Goal: Task Accomplishment & Management: Complete application form

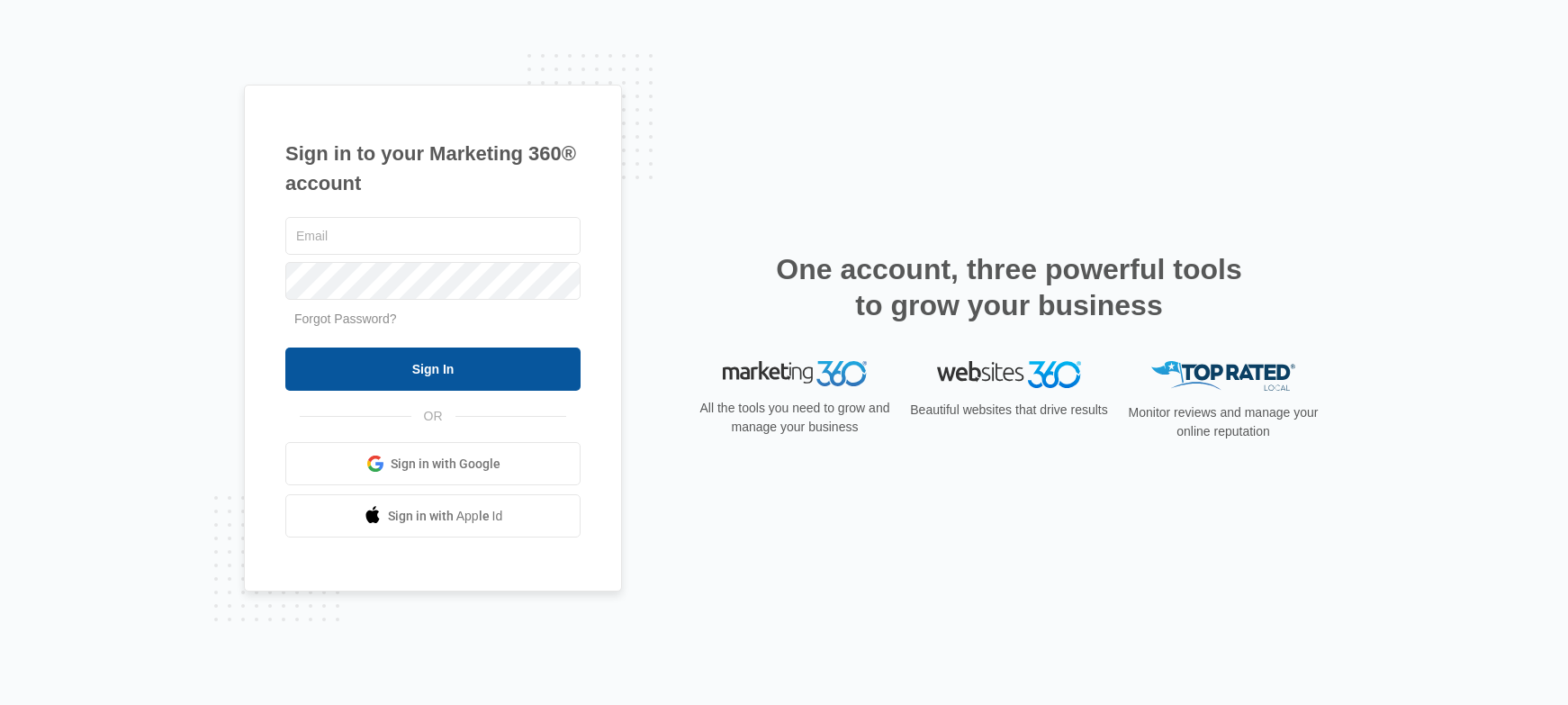
type input "[EMAIL_ADDRESS][DOMAIN_NAME]"
click at [365, 374] on input "Sign In" at bounding box center [433, 369] width 295 height 43
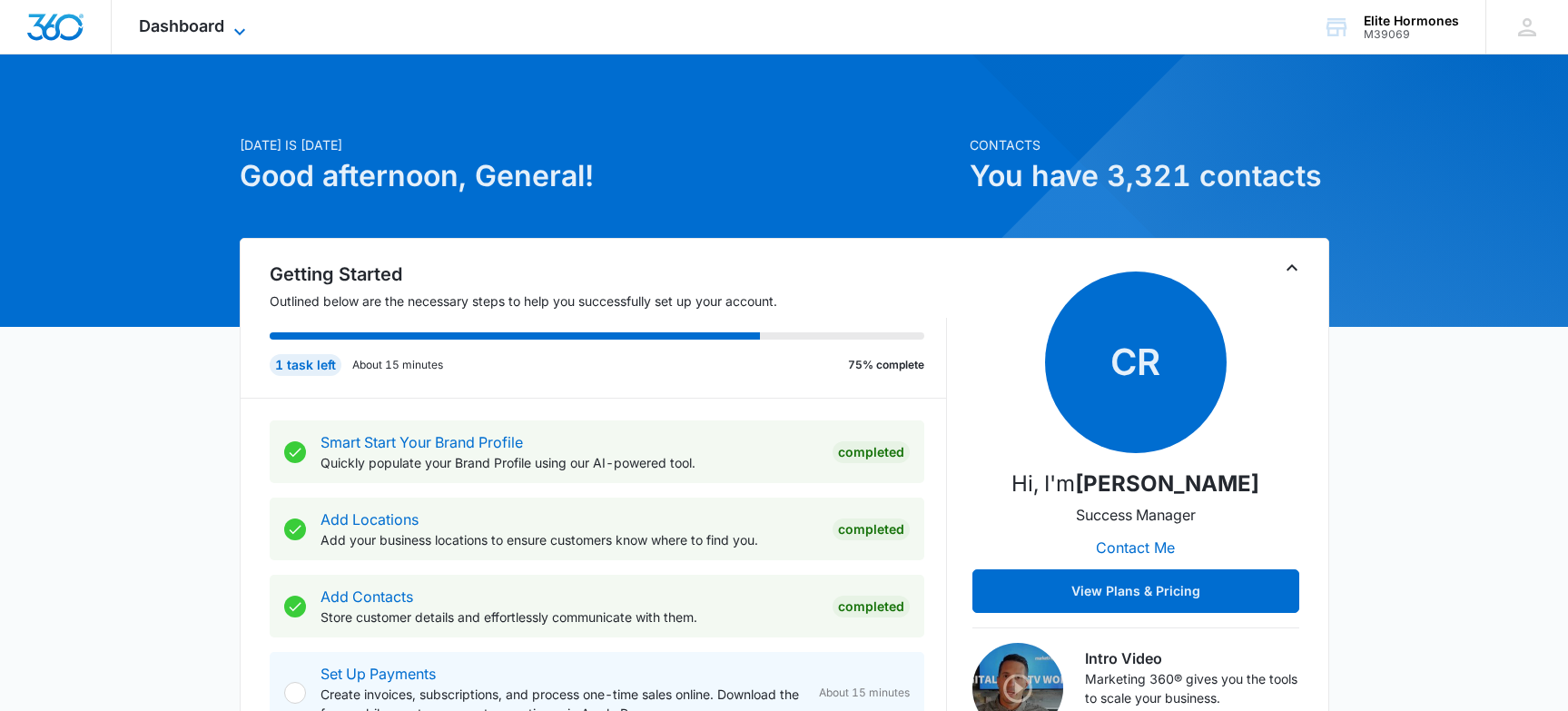
click at [215, 20] on span "Dashboard" at bounding box center [182, 26] width 86 height 19
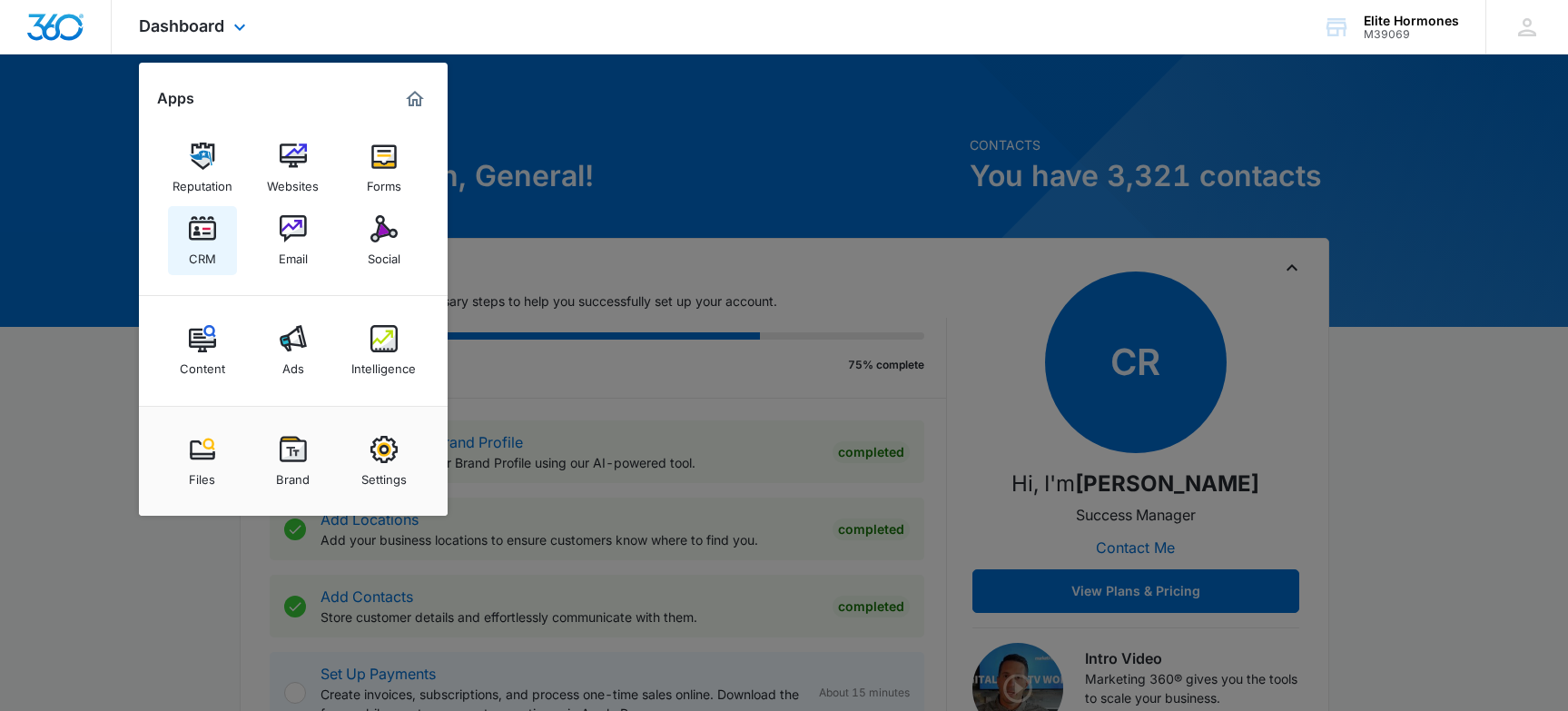
click at [184, 229] on link "CRM" at bounding box center [202, 240] width 69 height 69
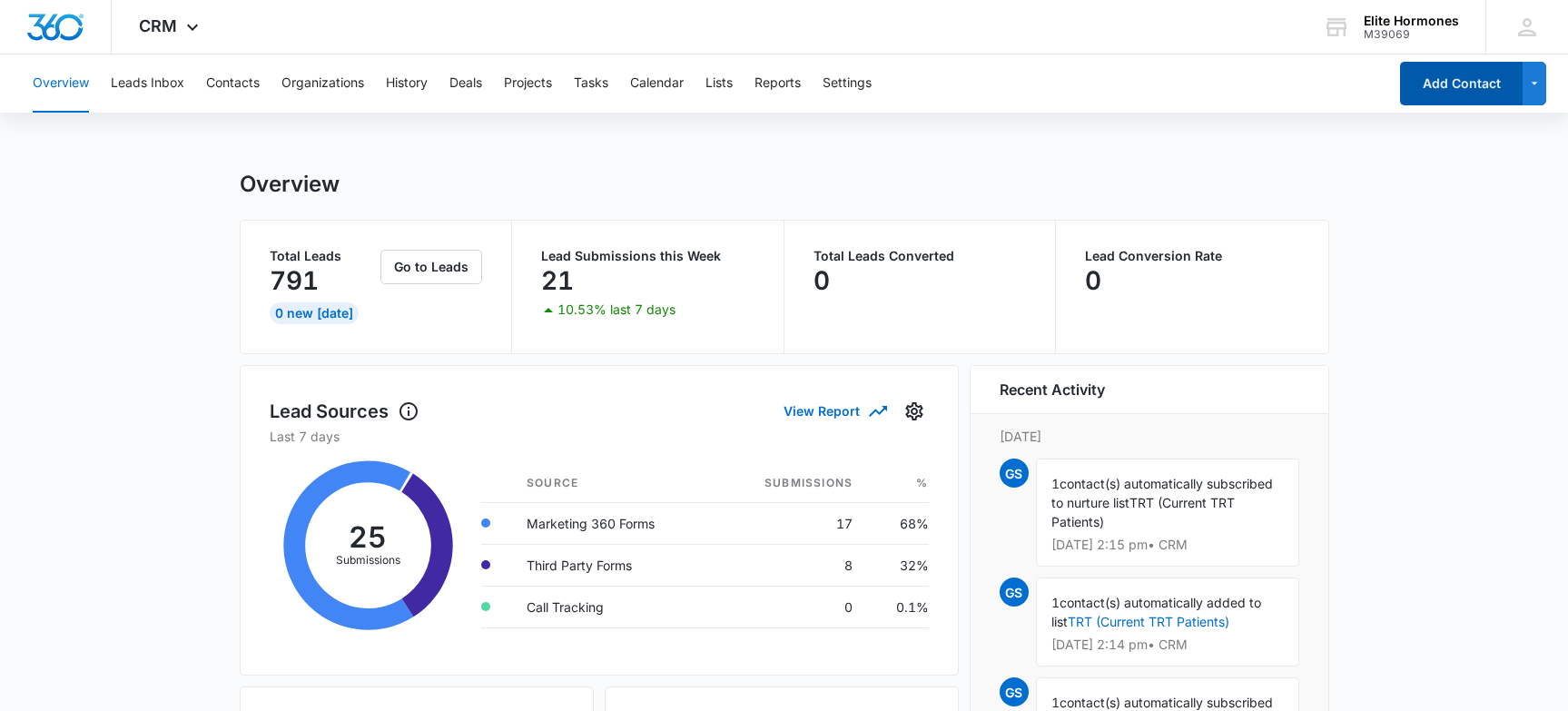
click at [1444, 90] on button "Add Contact" at bounding box center [1461, 84] width 123 height 44
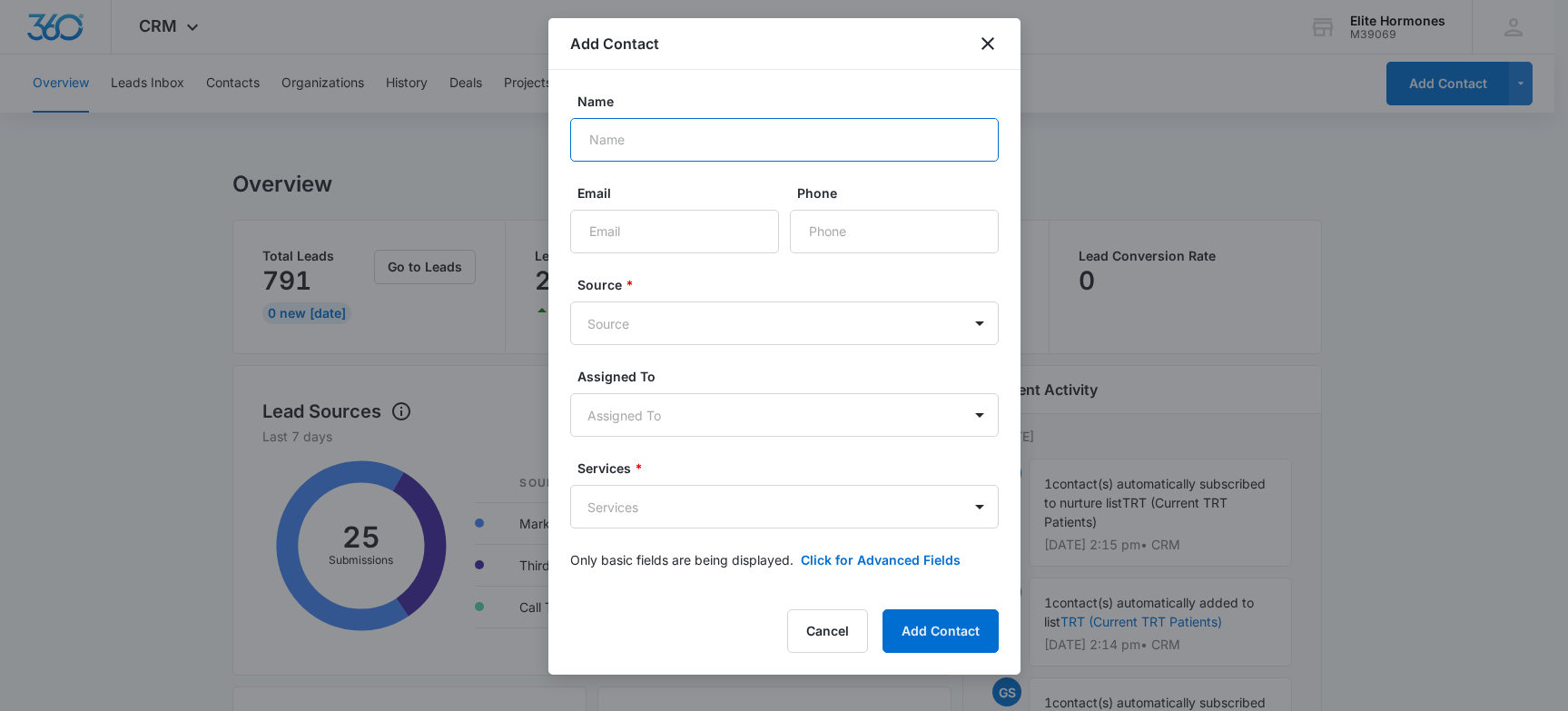
click at [650, 132] on input "Name" at bounding box center [784, 140] width 429 height 44
type input "[PERSON_NAME]"
click at [825, 227] on input "Phone" at bounding box center [894, 232] width 209 height 44
paste input "[PHONE_NUMBER]"
type input "[PHONE_NUMBER]"
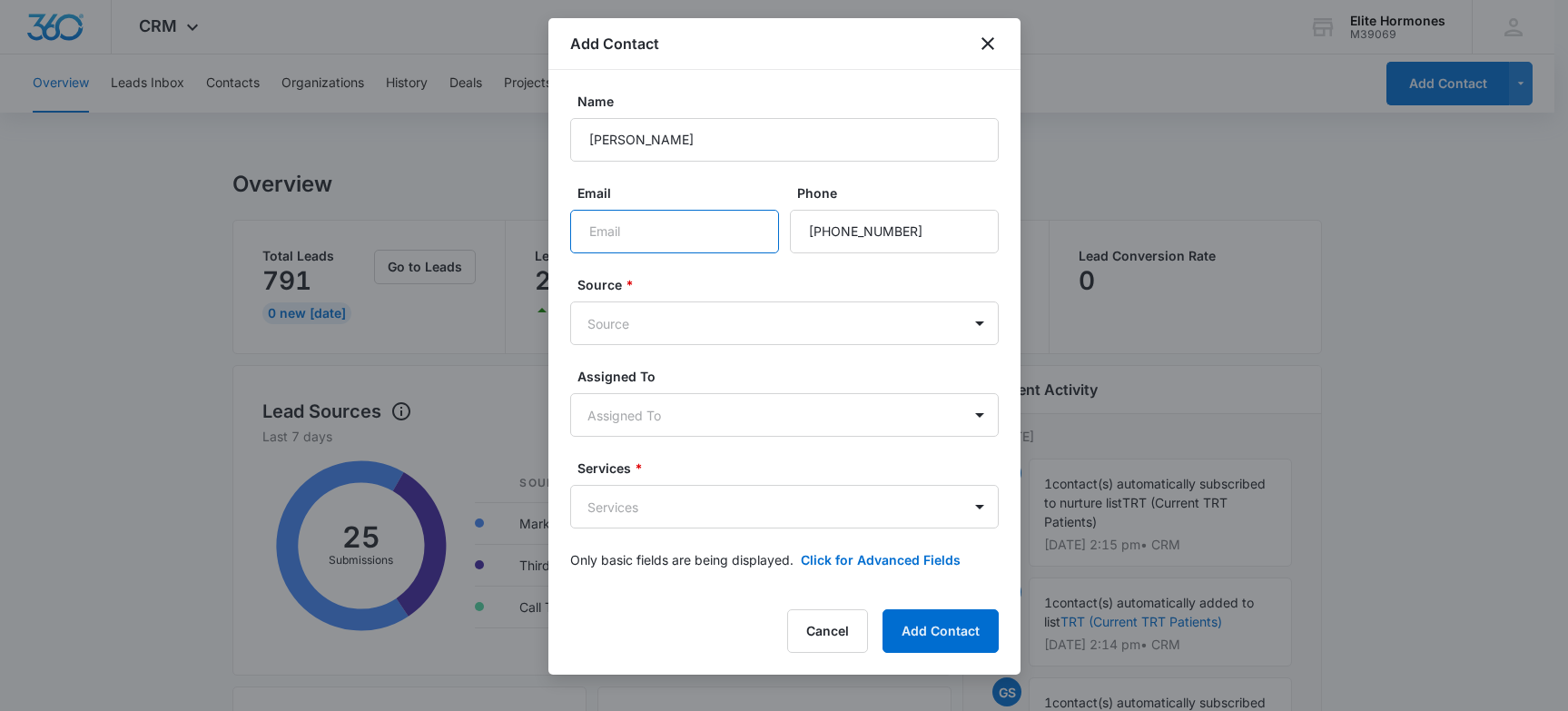
click at [674, 239] on input "Email" at bounding box center [675, 232] width 209 height 44
paste input "[EMAIL_ADDRESS][DOMAIN_NAME]"
type input "[EMAIL_ADDRESS][DOMAIN_NAME]"
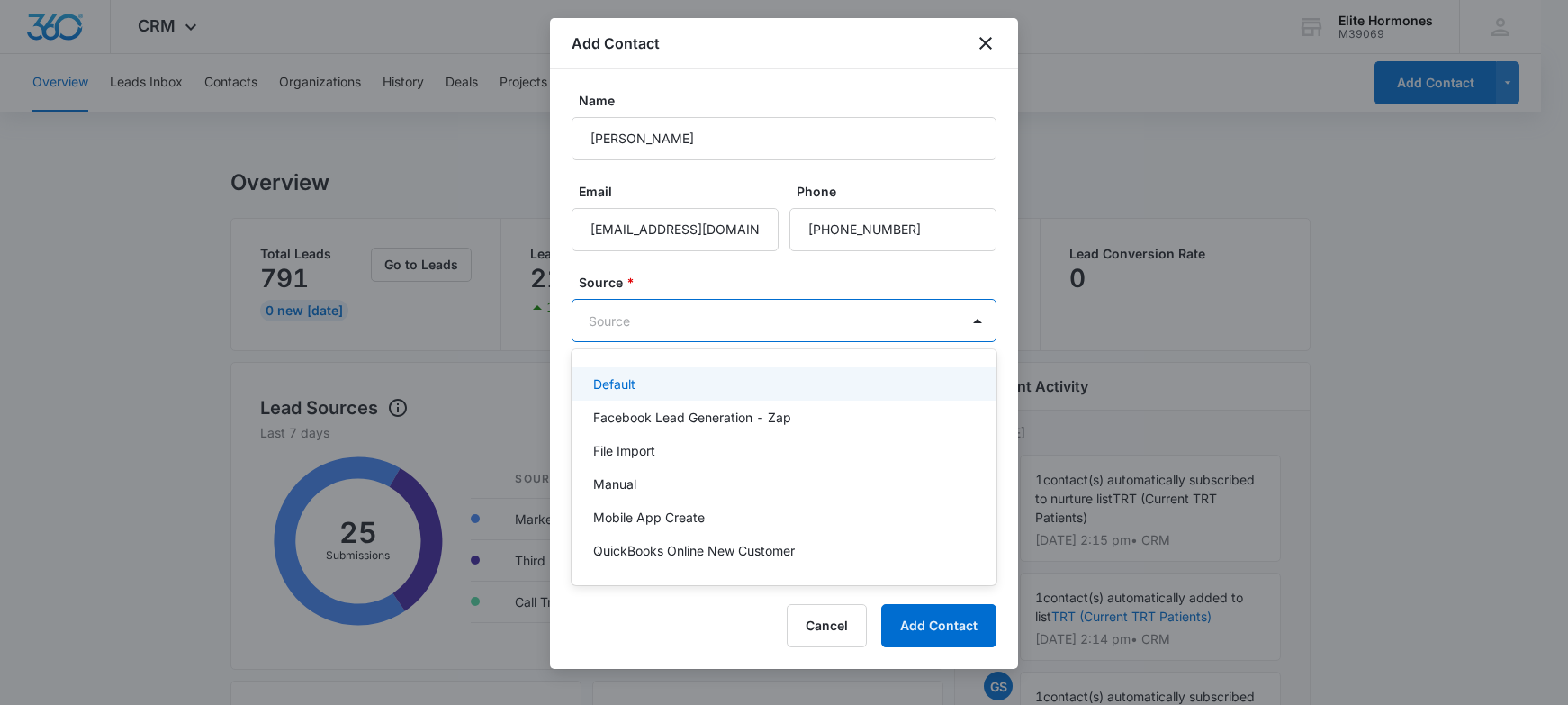
click at [645, 389] on div "Default" at bounding box center [782, 384] width 378 height 19
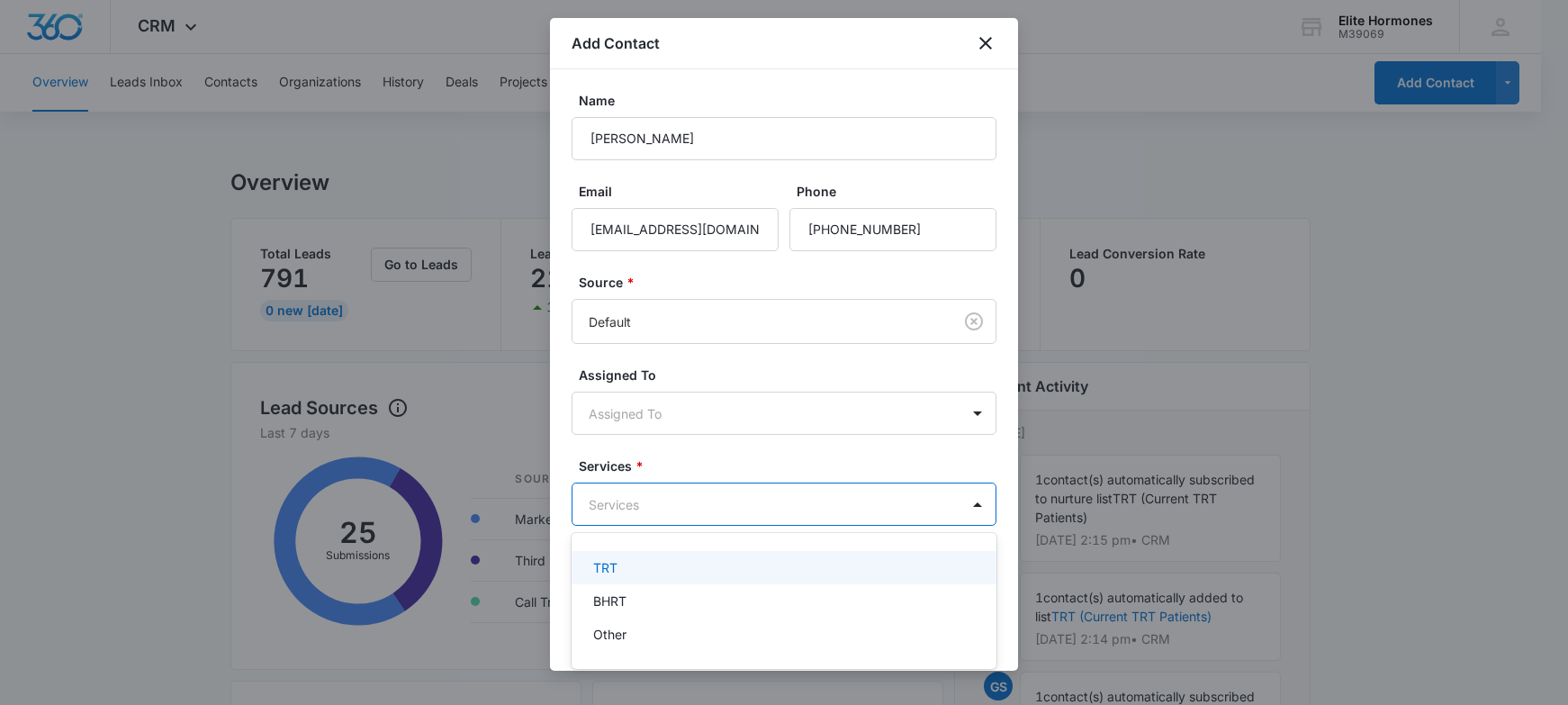
click at [650, 560] on div "TRT" at bounding box center [782, 567] width 378 height 19
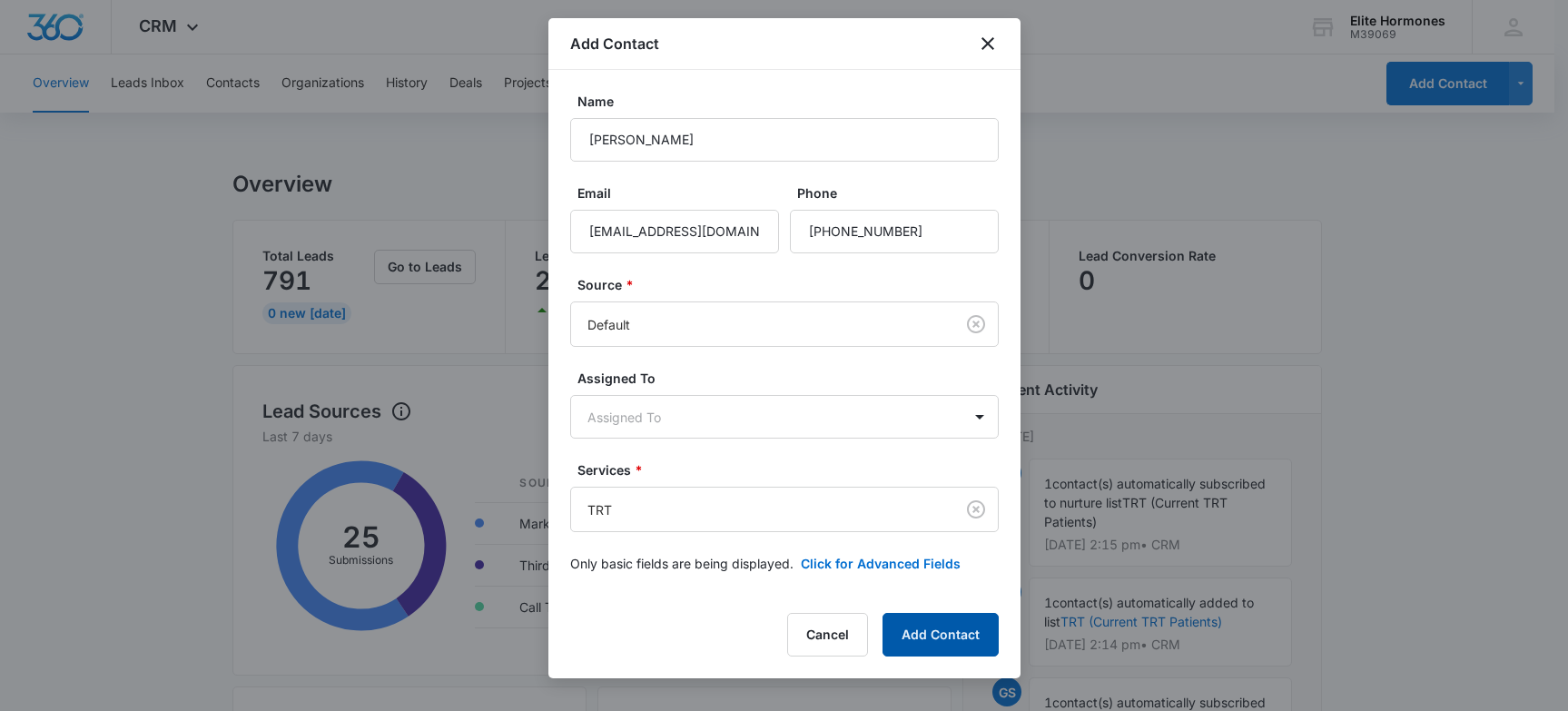
click at [911, 622] on button "Add Contact" at bounding box center [941, 635] width 116 height 44
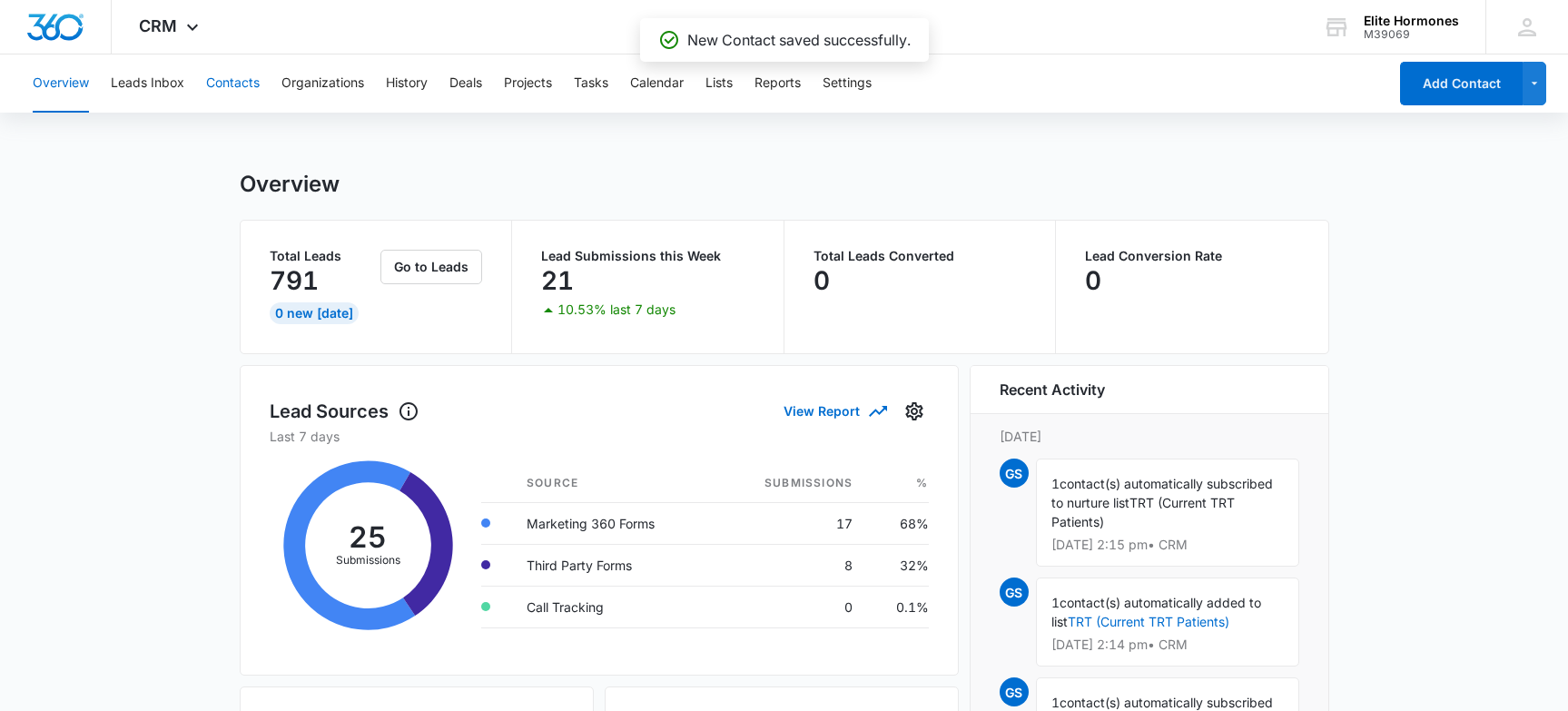
click at [214, 80] on button "Contacts" at bounding box center [233, 83] width 53 height 58
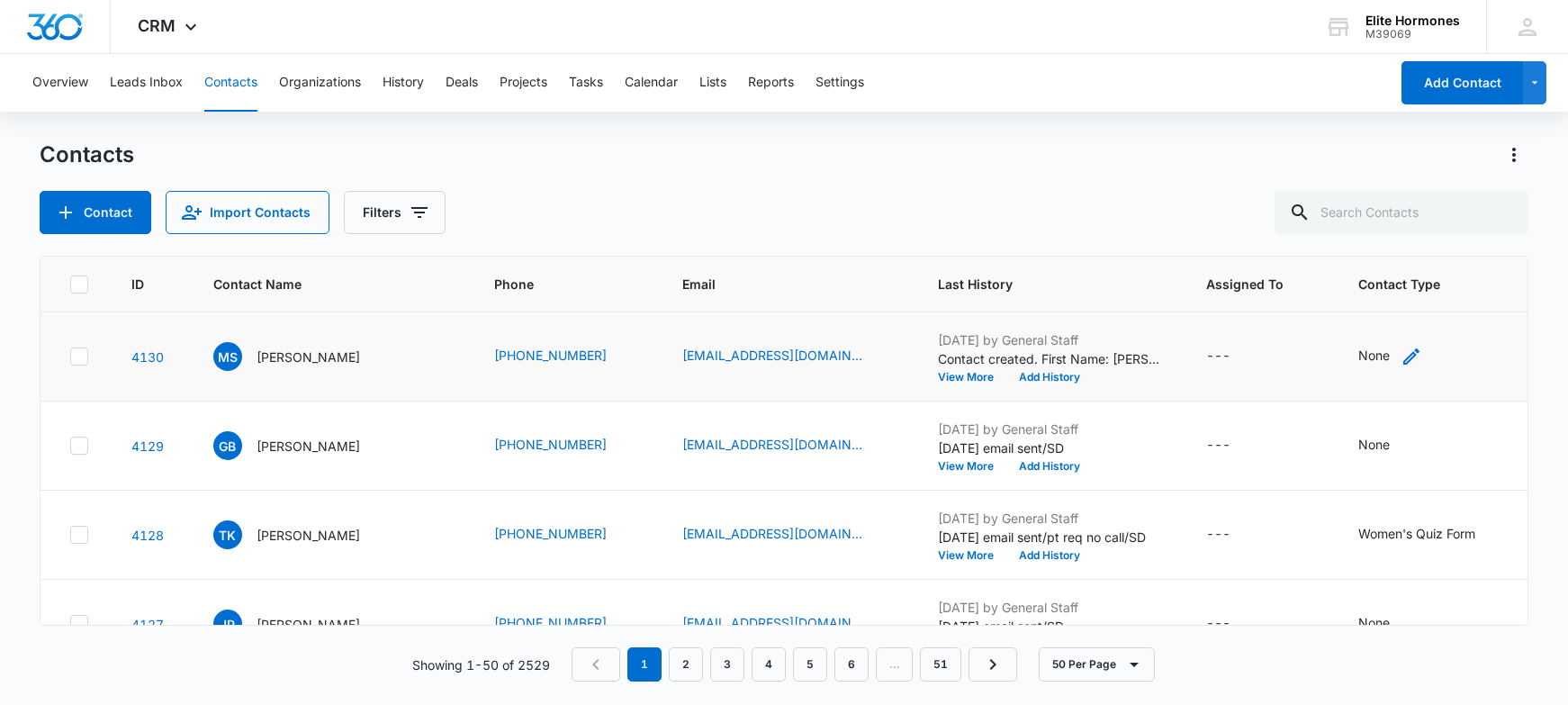
click at [1412, 357] on icon "Contact Type - None - Select to Edit Field" at bounding box center [1412, 356] width 22 height 22
click at [1444, 241] on div at bounding box center [1442, 241] width 29 height 29
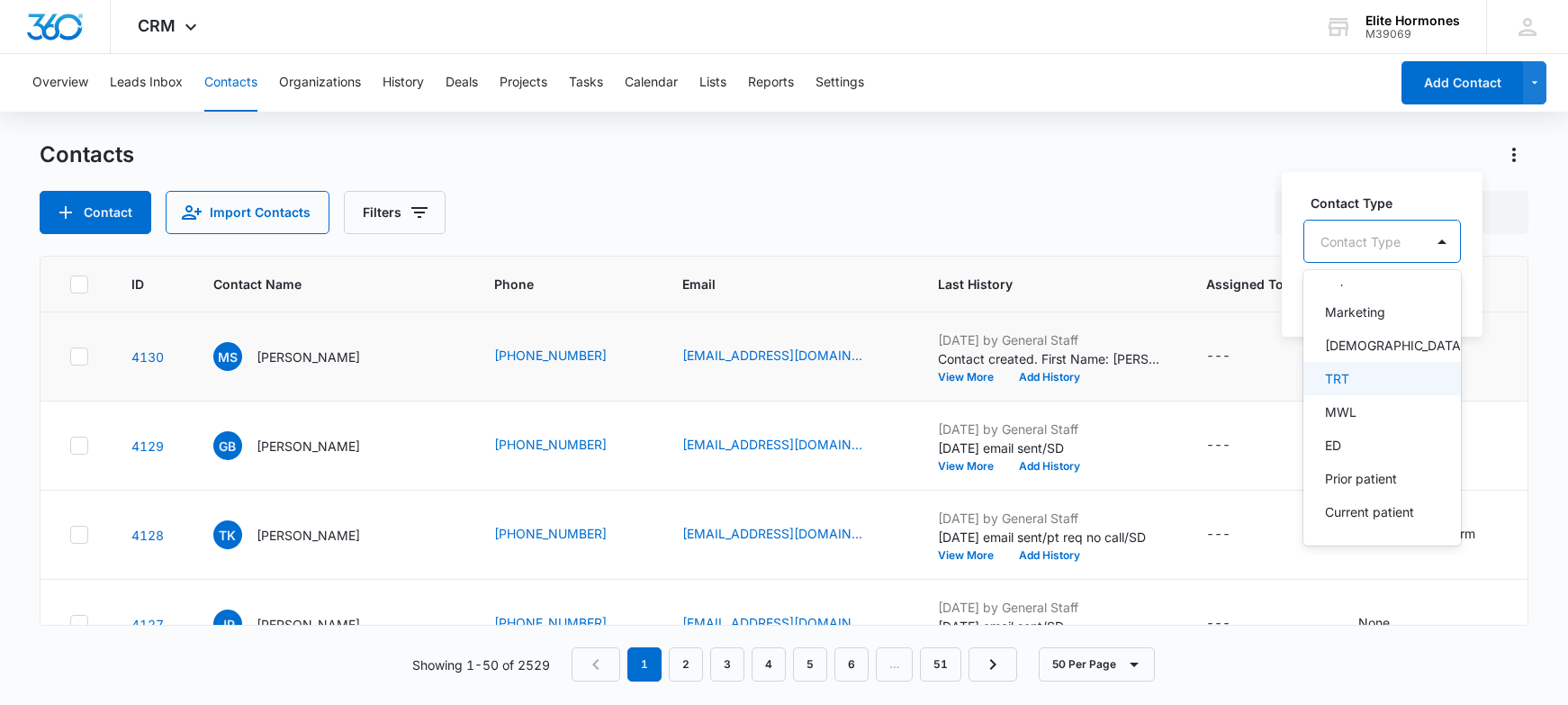
click at [1395, 388] on div "TRT" at bounding box center [1380, 379] width 111 height 19
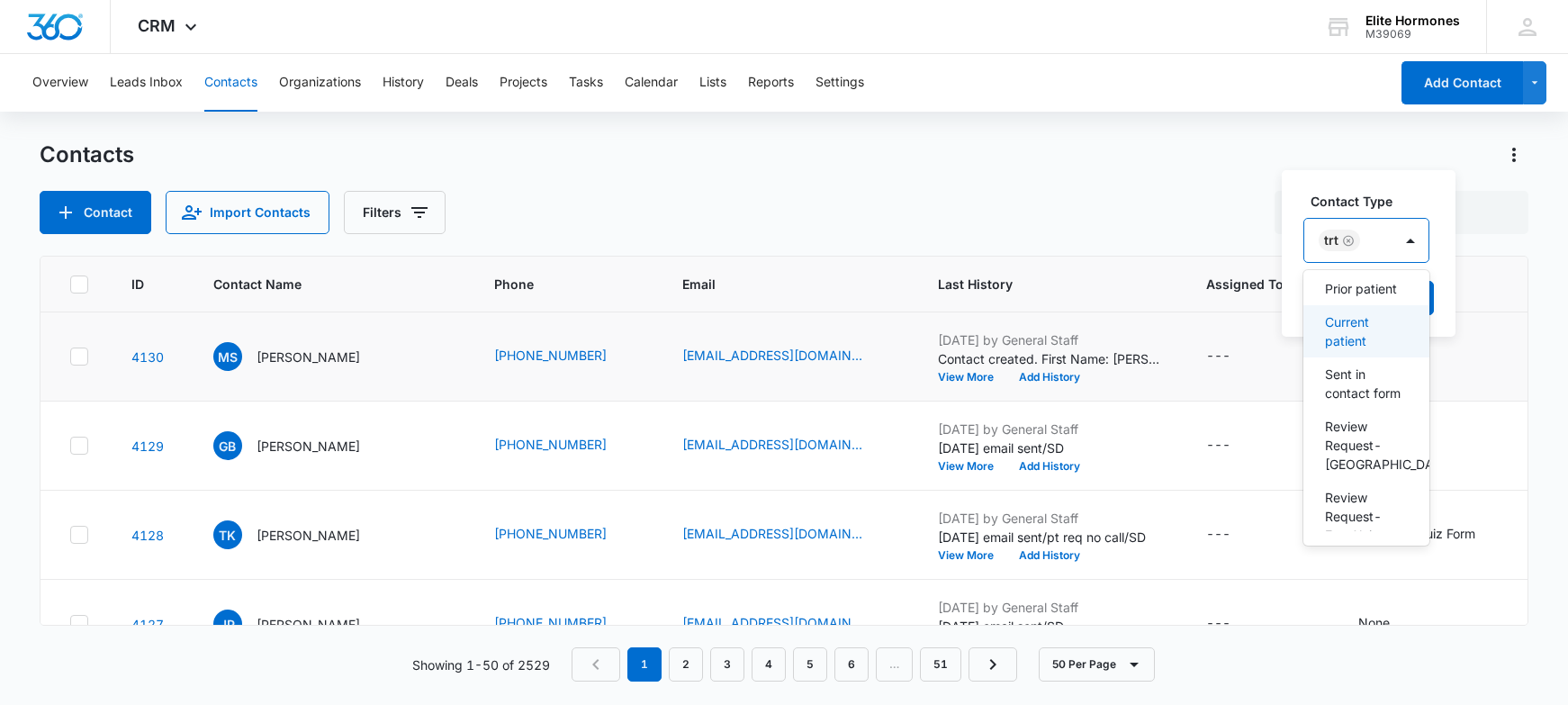
click at [1353, 351] on p "Current patient" at bounding box center [1364, 332] width 79 height 38
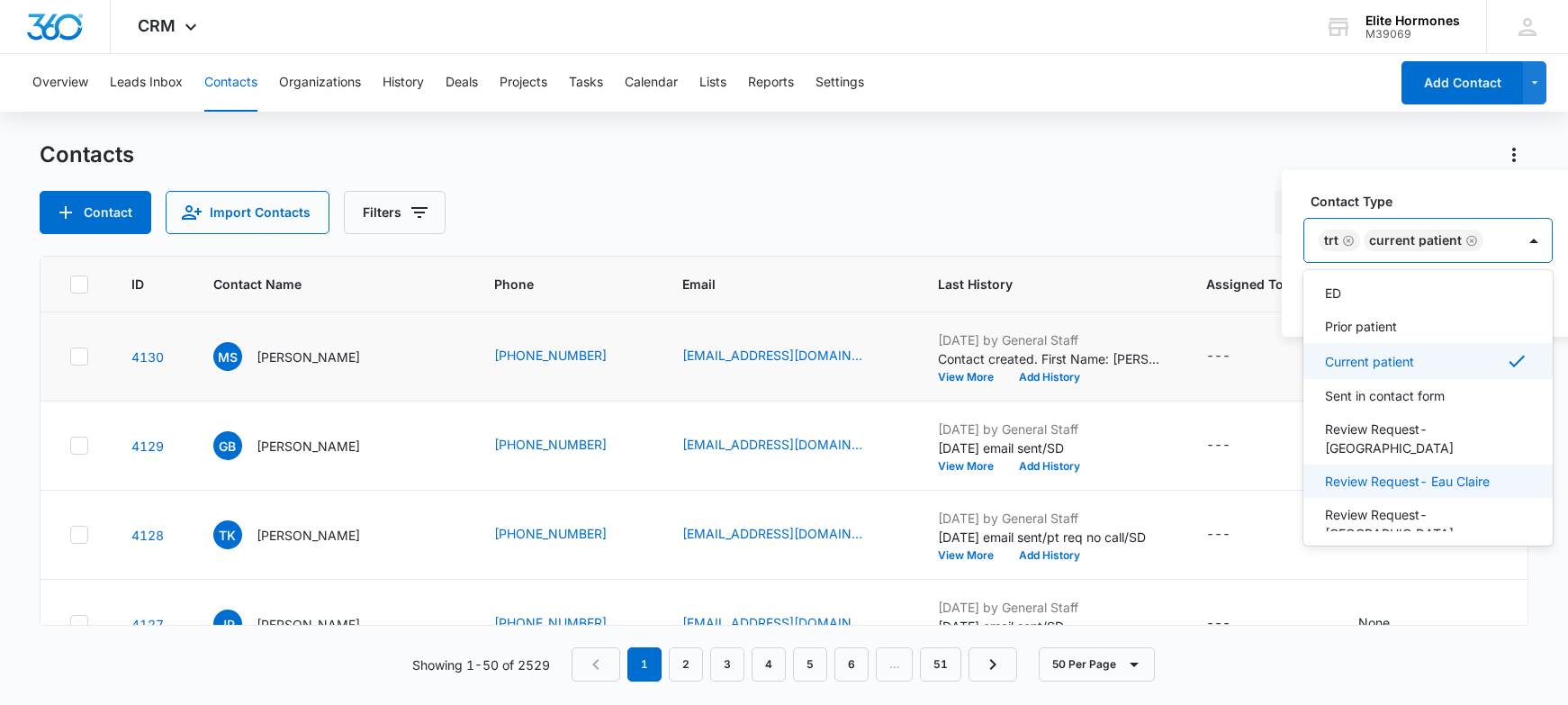
click at [1467, 472] on p "Review Request- Eau Claire" at bounding box center [1407, 482] width 165 height 19
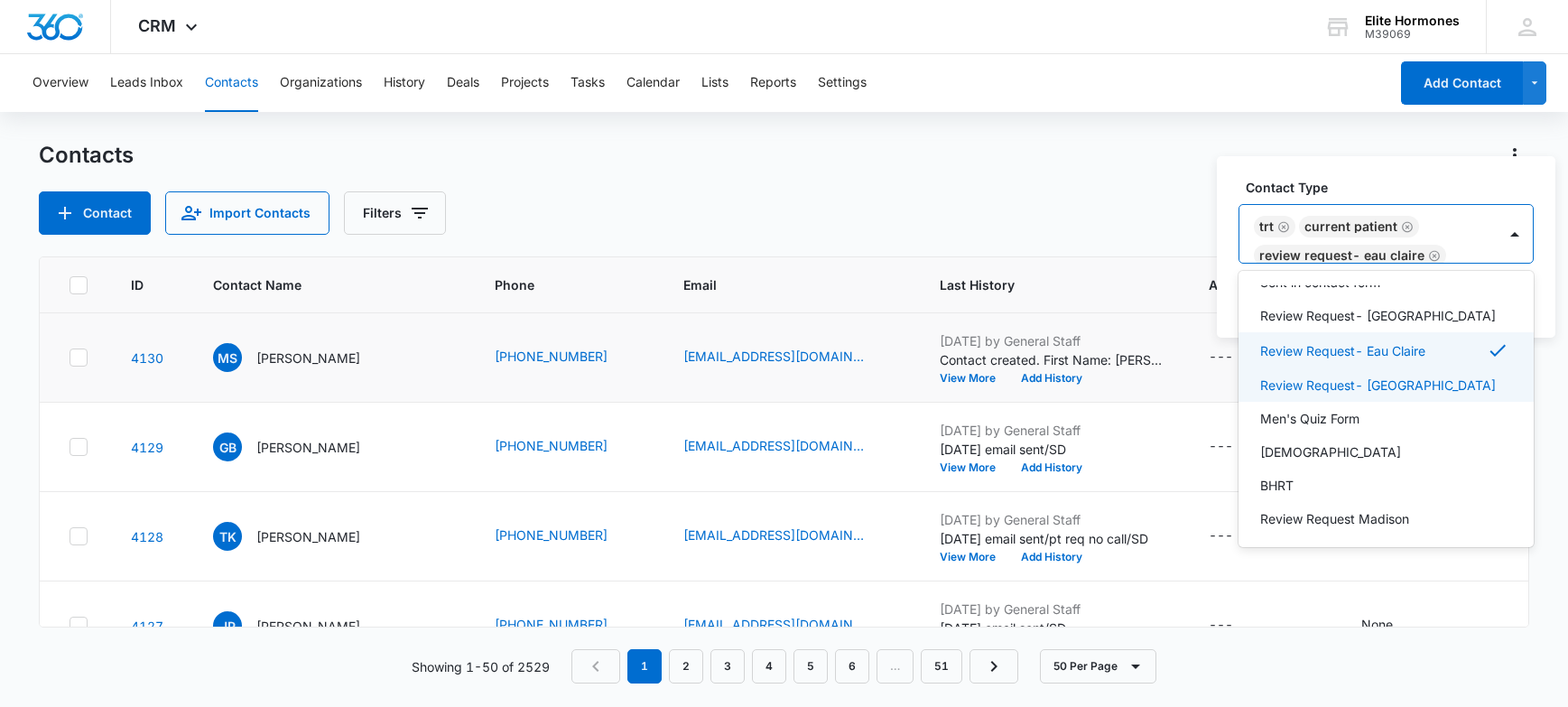
scroll to position [809, 0]
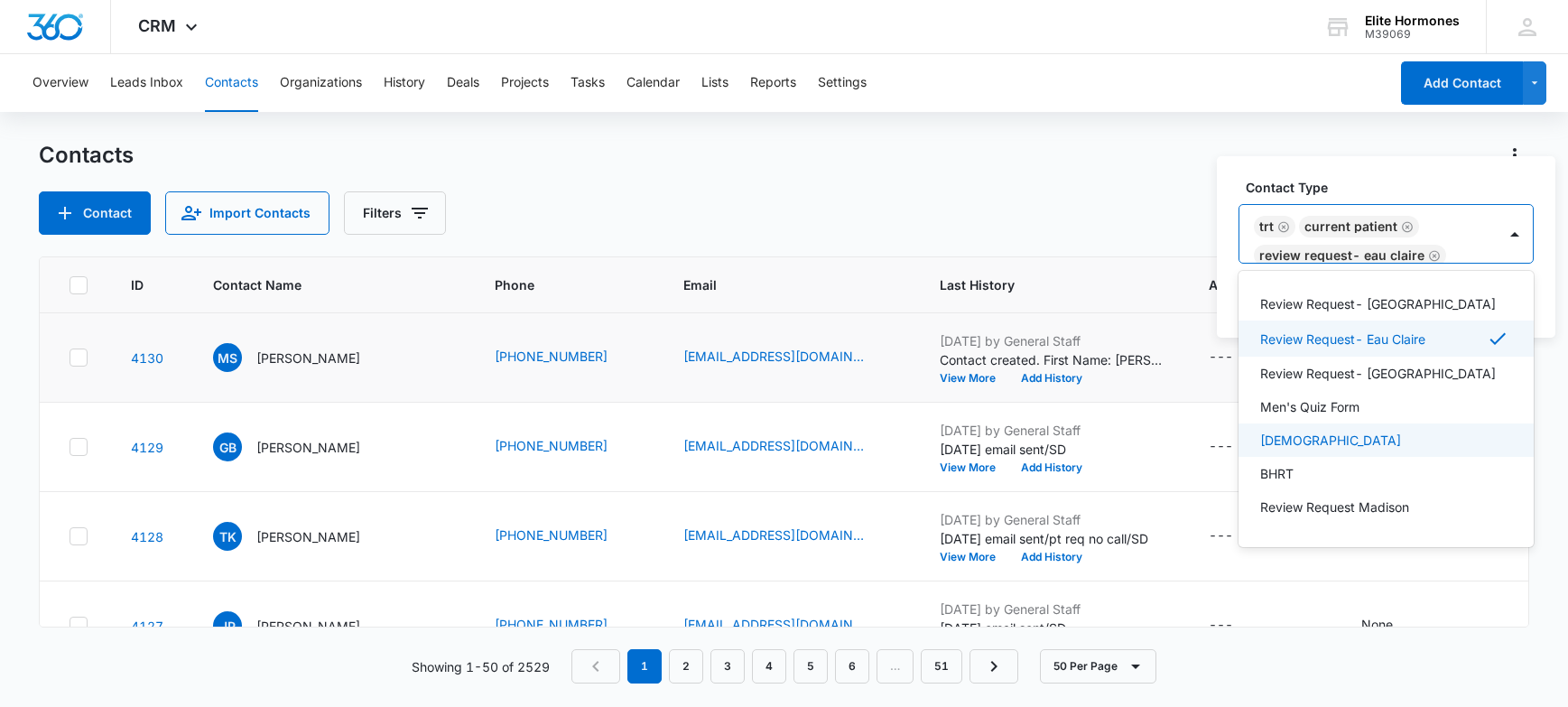
click at [1367, 448] on div "[DEMOGRAPHIC_DATA]" at bounding box center [1384, 440] width 248 height 19
click at [1492, 184] on label "Contact Type" at bounding box center [1393, 187] width 295 height 19
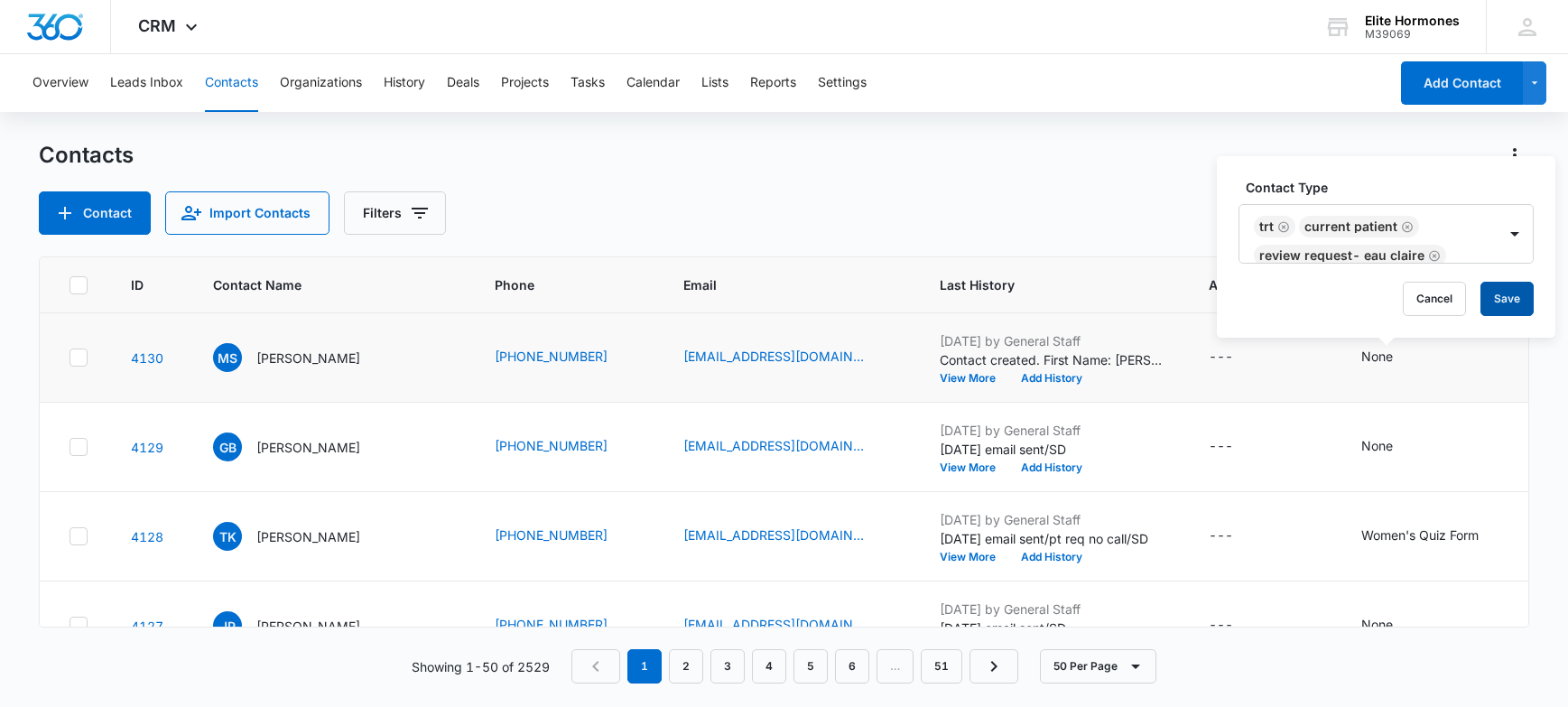
click at [1503, 301] on button "Save" at bounding box center [1507, 299] width 53 height 34
